Goal: Transaction & Acquisition: Purchase product/service

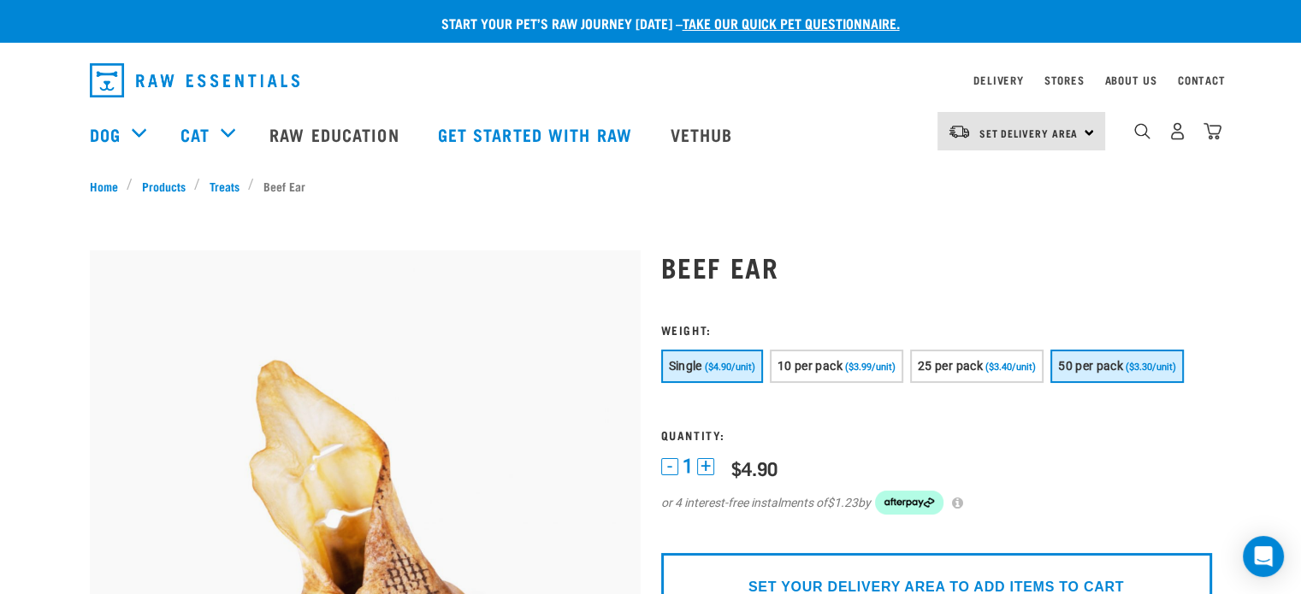
click at [1108, 363] on span "50 per pack" at bounding box center [1090, 366] width 65 height 14
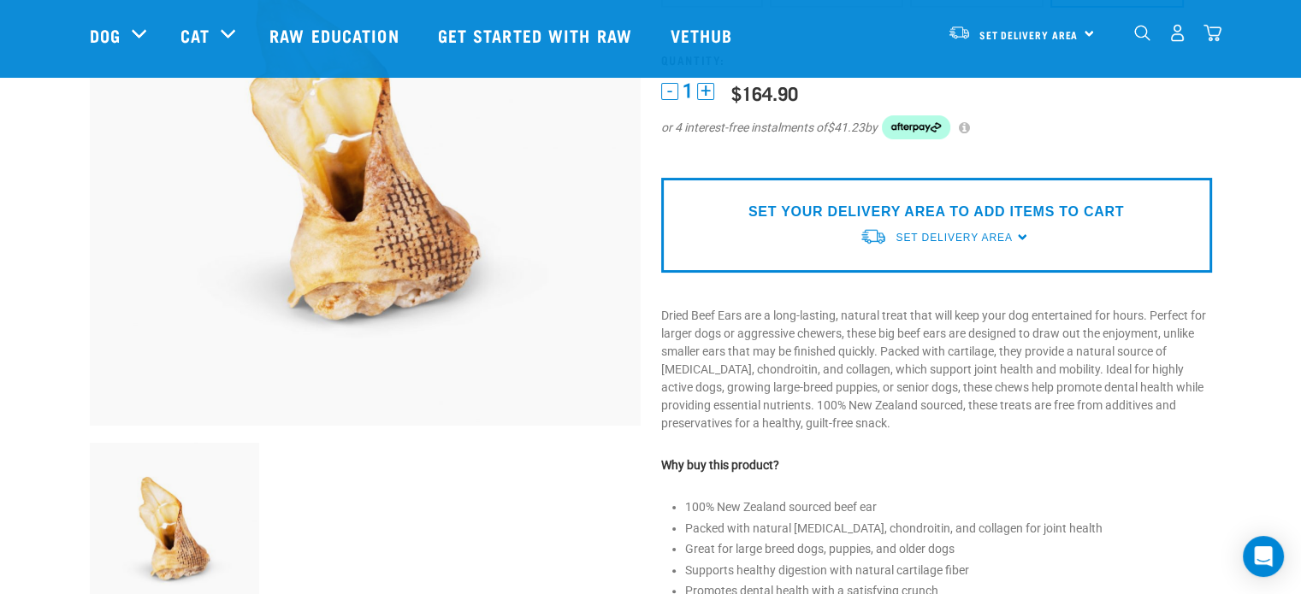
scroll to position [253, 0]
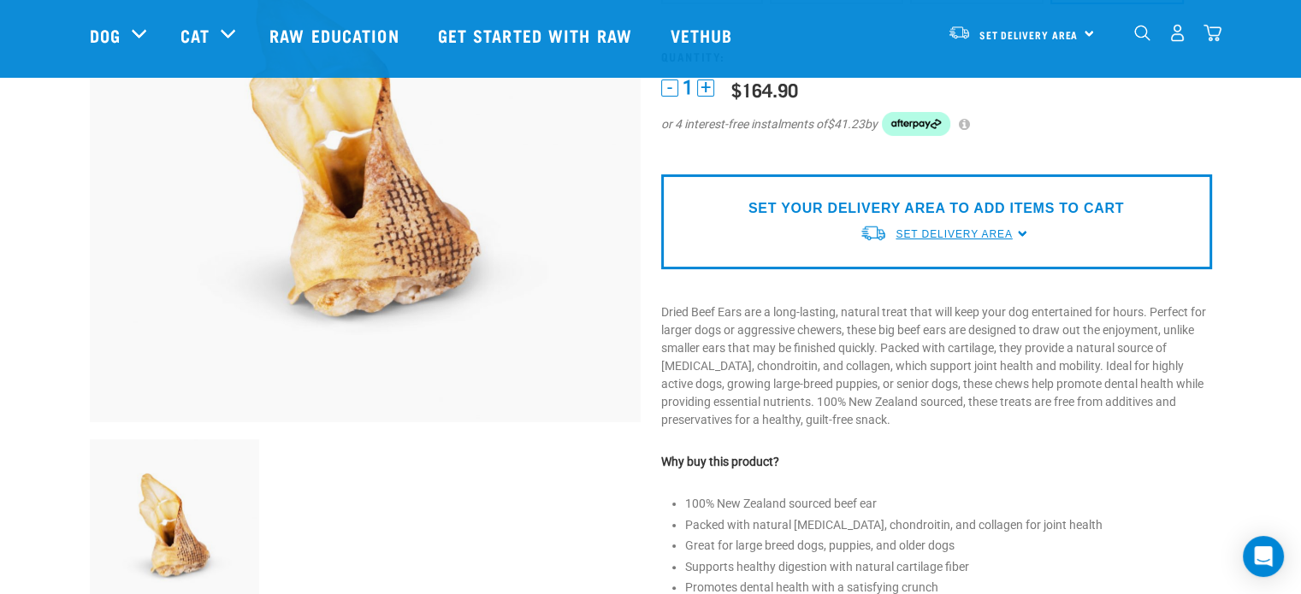
click at [1012, 233] on span "Set Delivery Area" at bounding box center [953, 234] width 116 height 12
click at [917, 278] on link "[GEOGRAPHIC_DATA]" at bounding box center [944, 274] width 170 height 28
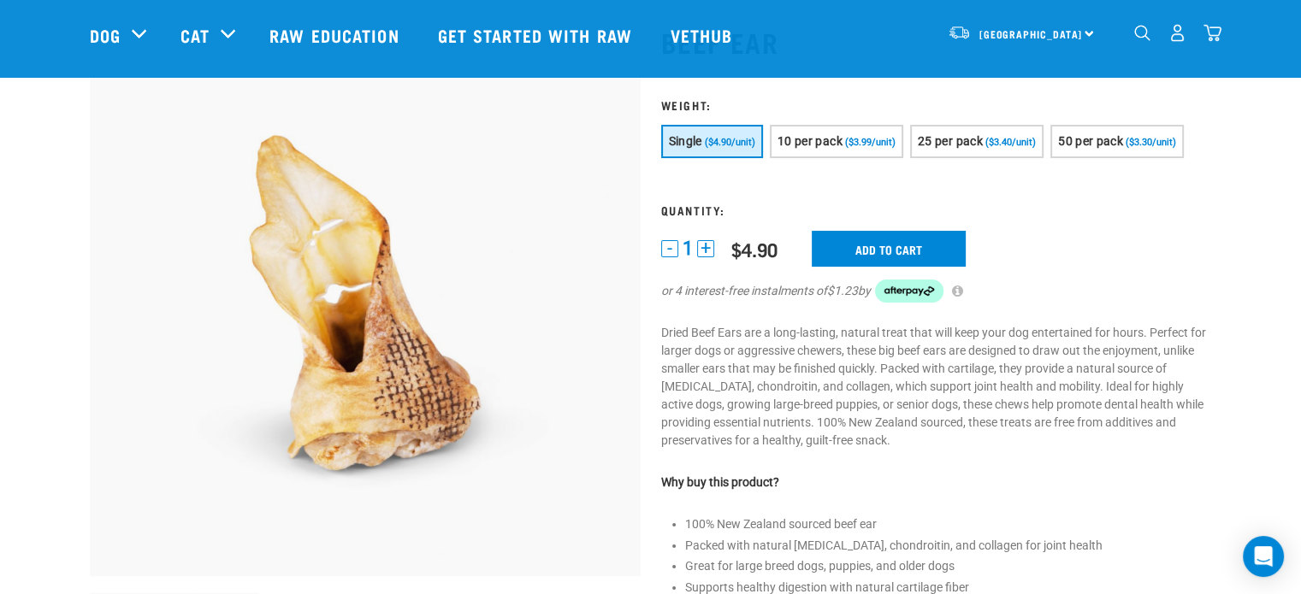
scroll to position [99, 0]
click at [1112, 139] on span "50 per pack" at bounding box center [1090, 141] width 65 height 14
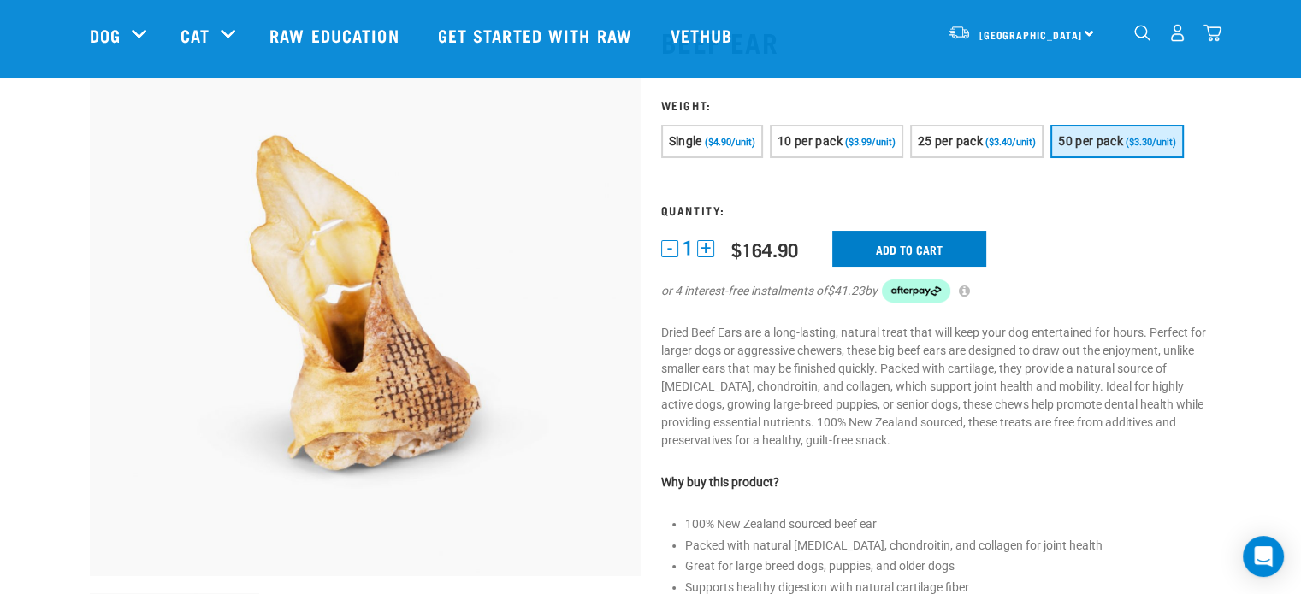
click at [924, 240] on input "Add to cart" at bounding box center [909, 249] width 154 height 36
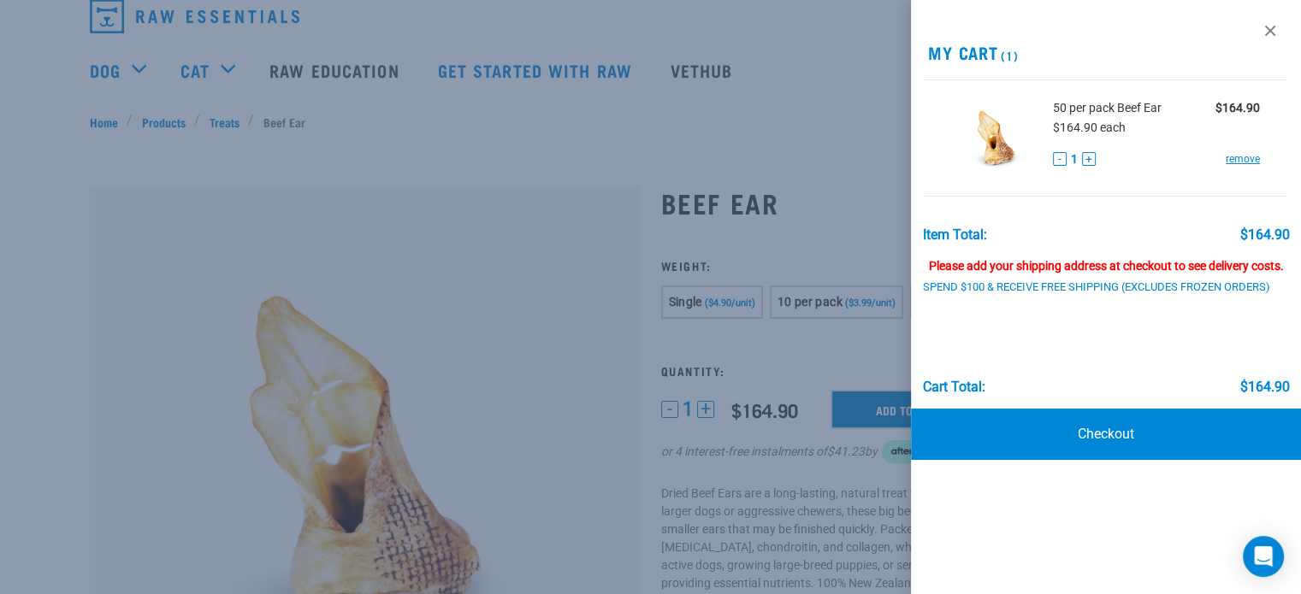
scroll to position [20, 0]
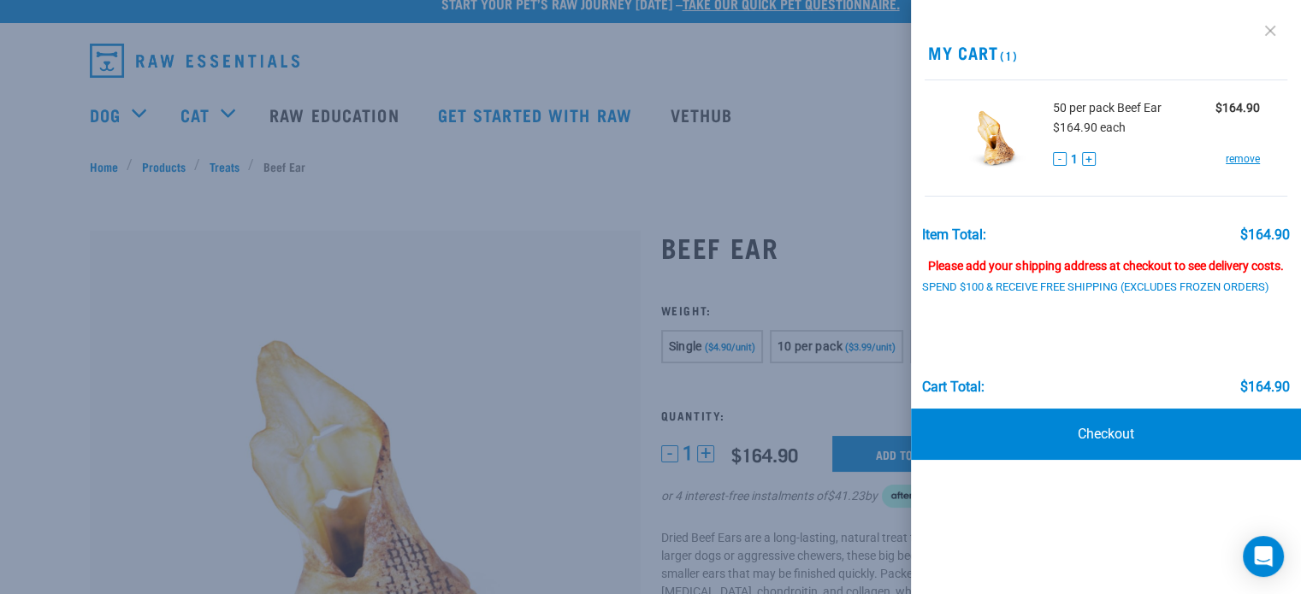
click at [1269, 31] on link at bounding box center [1269, 30] width 27 height 27
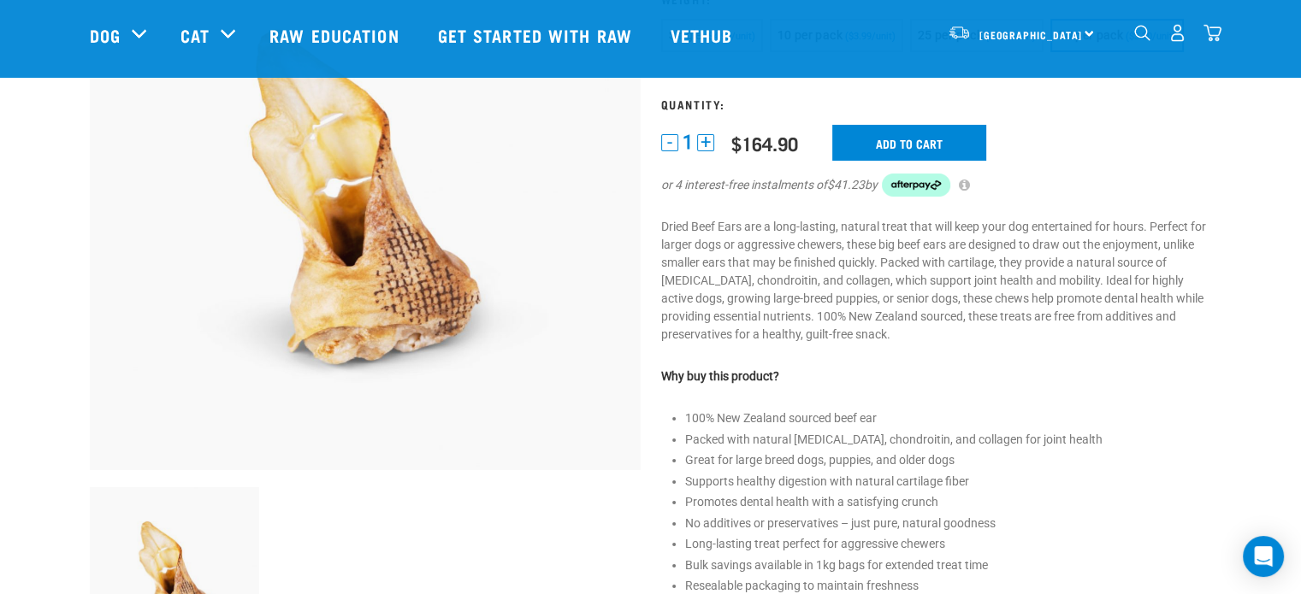
scroll to position [0, 0]
